Goal: Task Accomplishment & Management: Manage account settings

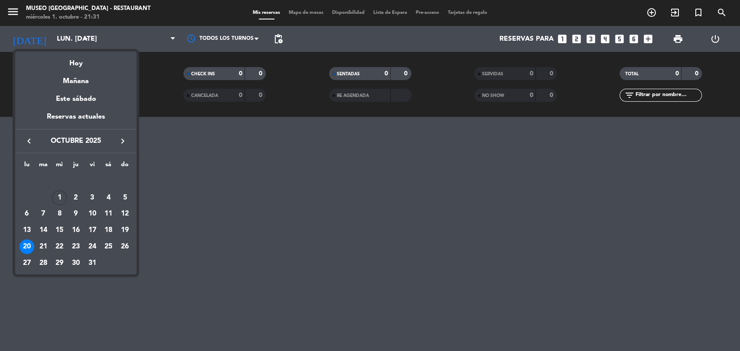
click at [124, 142] on icon "keyboard_arrow_right" at bounding box center [122, 141] width 10 height 10
click at [26, 142] on icon "keyboard_arrow_left" at bounding box center [29, 141] width 10 height 10
click at [62, 198] on div "1" at bounding box center [59, 198] width 15 height 15
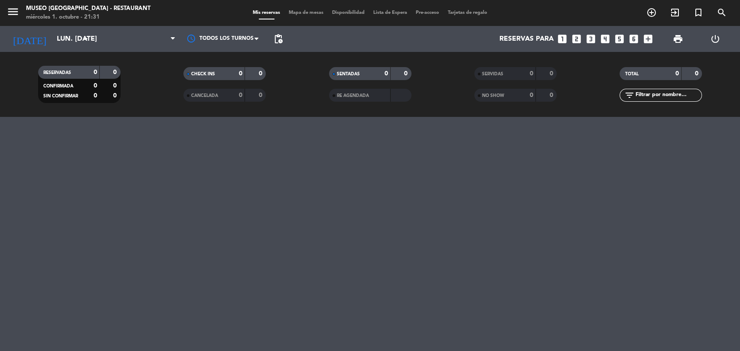
type input "mié. [DATE]"
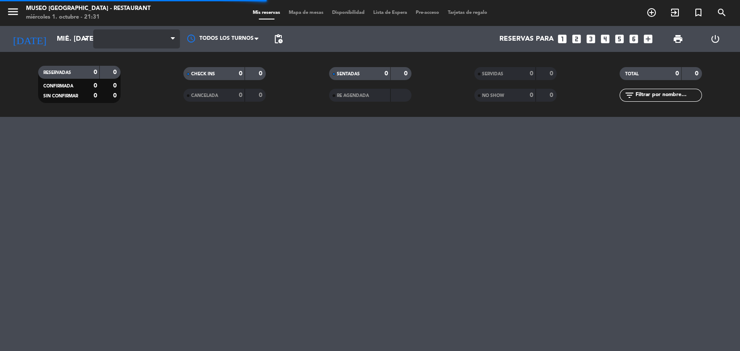
click at [144, 37] on span at bounding box center [136, 38] width 87 height 19
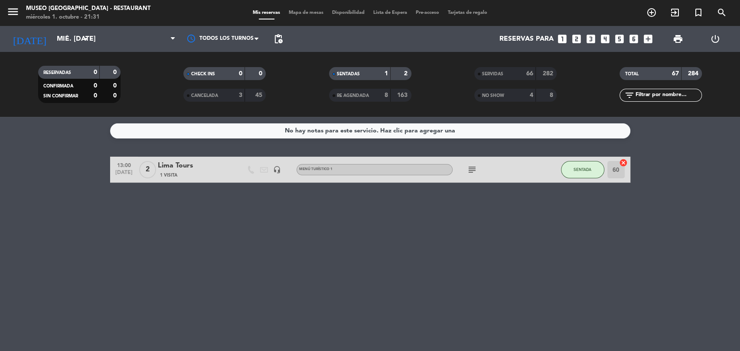
click at [494, 76] on span "SERVIDAS" at bounding box center [492, 74] width 21 height 4
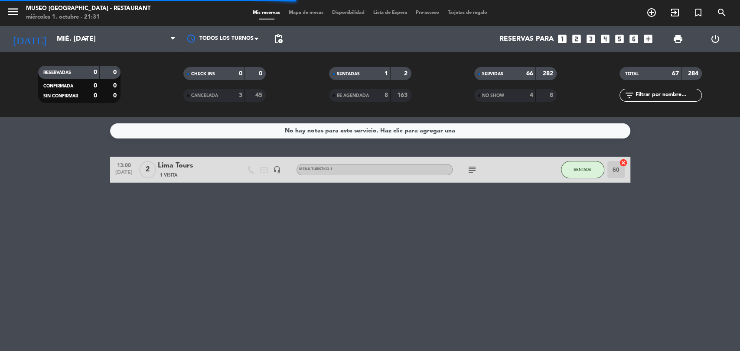
click at [662, 97] on input "text" at bounding box center [667, 96] width 67 height 10
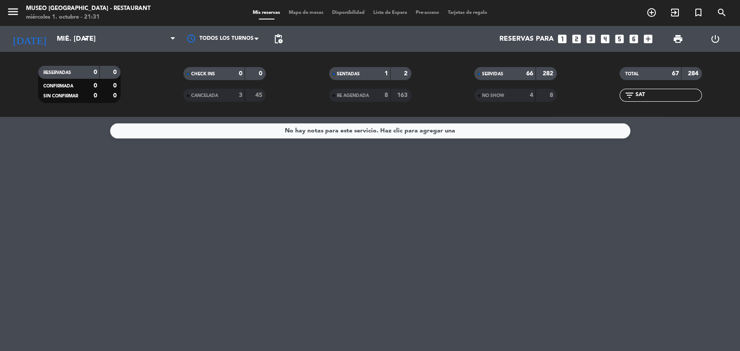
click at [218, 98] on span "CANCELADA" at bounding box center [204, 96] width 27 height 4
click at [354, 98] on span "RE AGENDADA" at bounding box center [353, 96] width 32 height 4
click at [495, 96] on span "NO SHOW" at bounding box center [493, 96] width 22 height 4
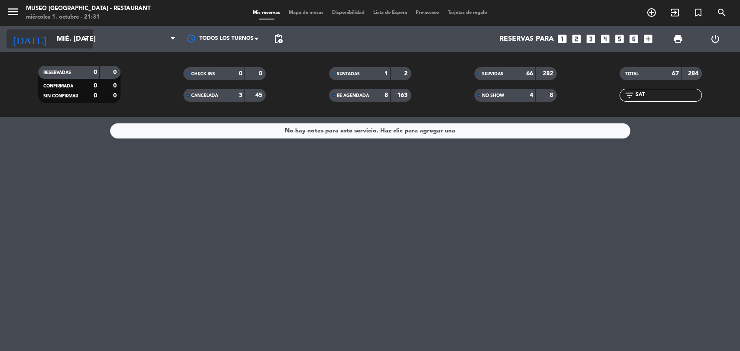
click at [69, 36] on input "mié. [DATE]" at bounding box center [97, 39] width 91 height 17
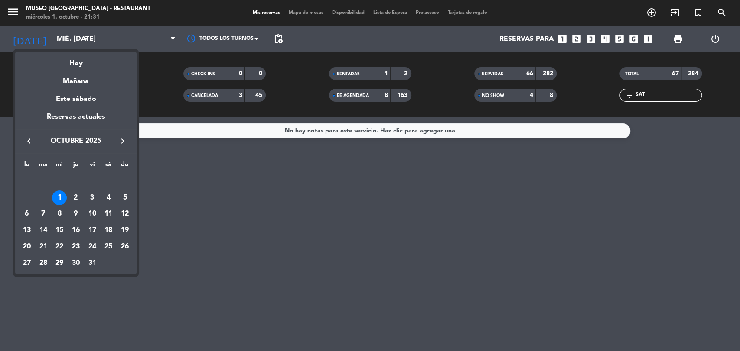
click at [213, 38] on div at bounding box center [370, 175] width 740 height 351
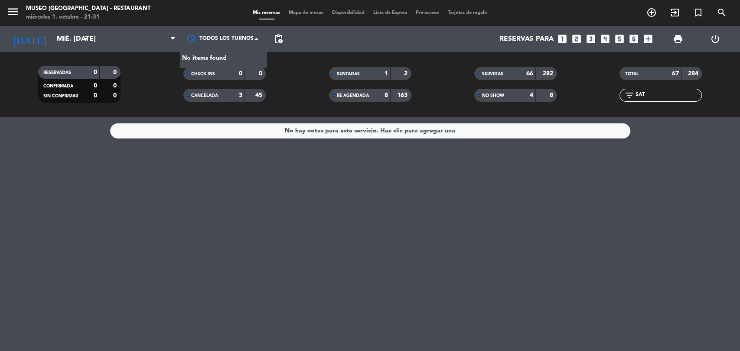
click at [213, 38] on div at bounding box center [223, 38] width 87 height 19
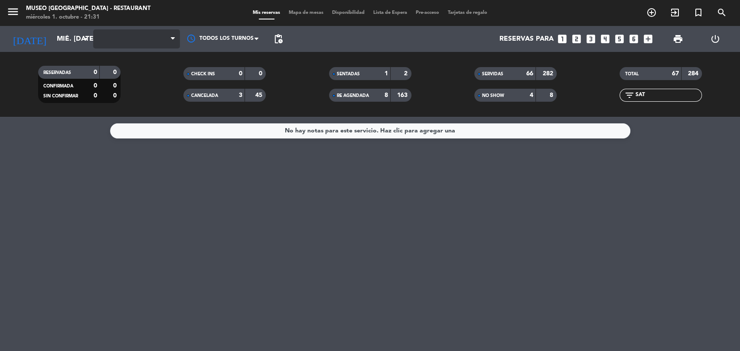
click at [140, 38] on span at bounding box center [136, 38] width 87 height 19
click at [77, 37] on input "mié. [DATE]" at bounding box center [97, 39] width 91 height 17
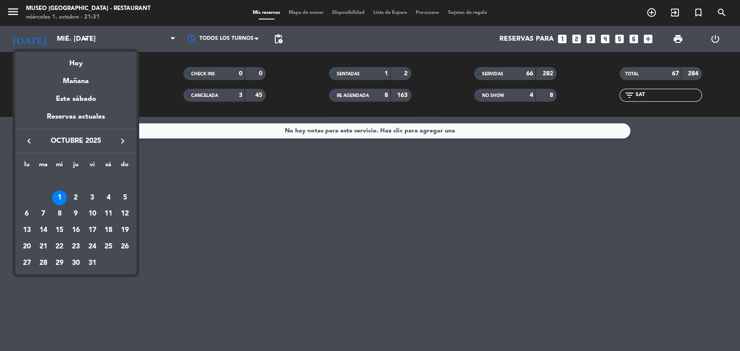
click at [64, 195] on div "1" at bounding box center [59, 198] width 15 height 15
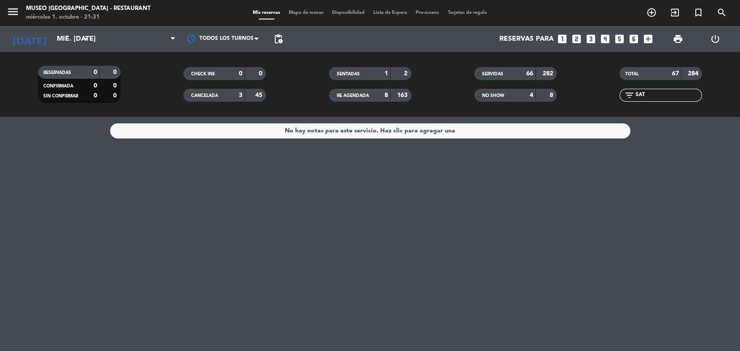
click at [658, 96] on input "SAT" at bounding box center [667, 96] width 67 height 10
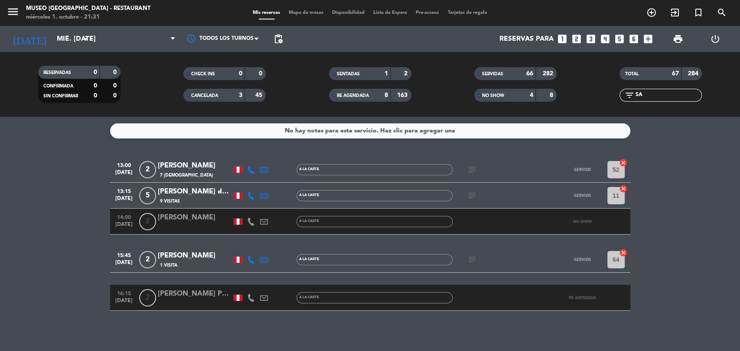
type input "S"
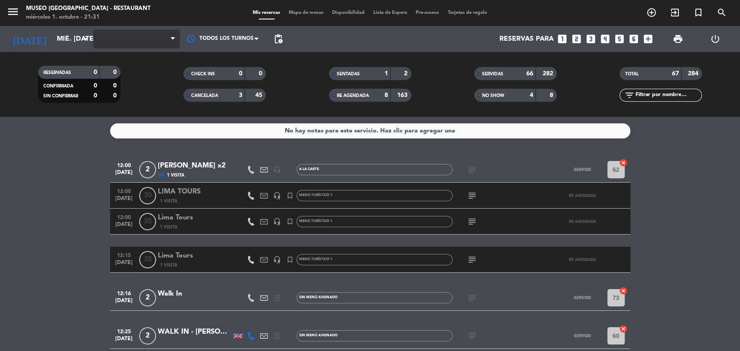
click at [163, 42] on span at bounding box center [136, 38] width 87 height 19
